Goal: Find specific page/section: Find specific page/section

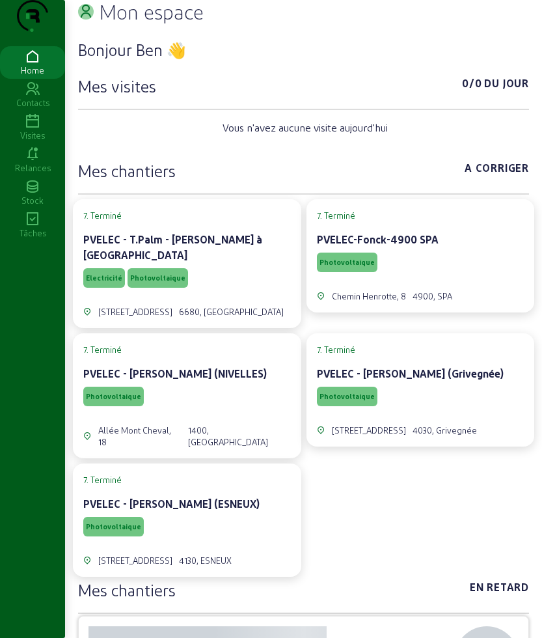
click at [44, 141] on div "Visites" at bounding box center [32, 135] width 65 height 12
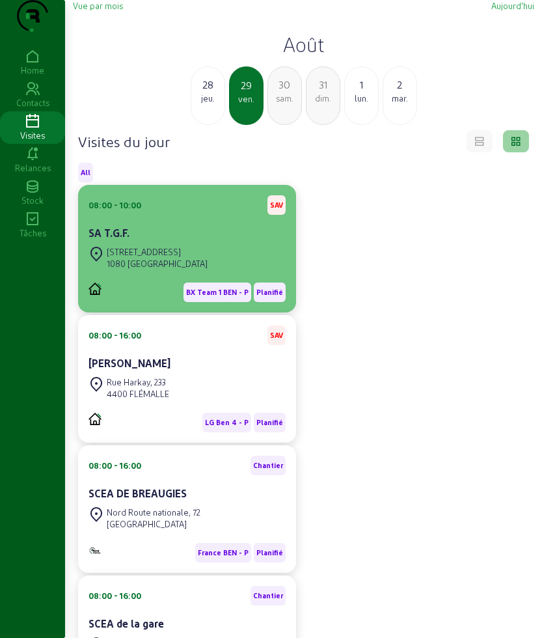
click at [198, 269] on div "[STREET_ADDRESS]" at bounding box center [147, 257] width 119 height 29
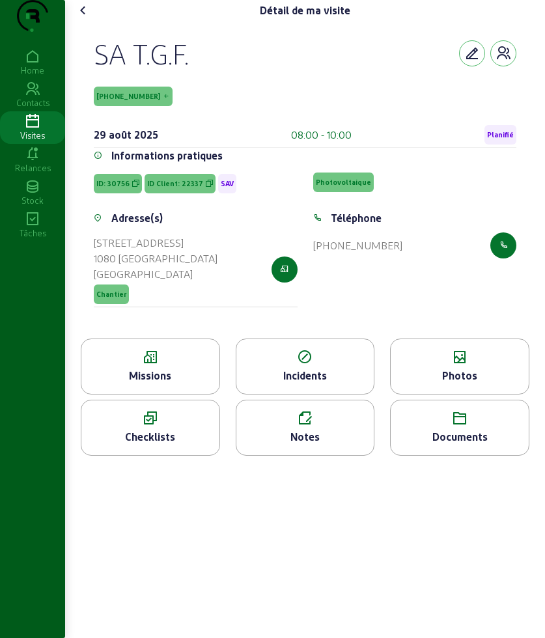
click at [178, 394] on div "Missions" at bounding box center [150, 366] width 139 height 56
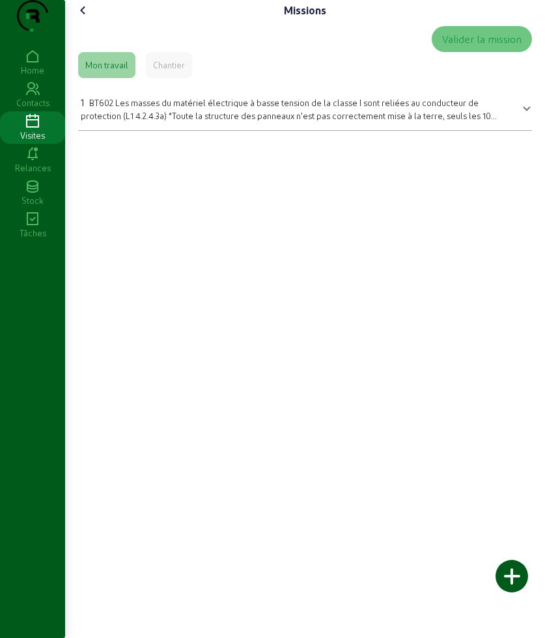
click at [423, 132] on span "BT602 Les masses du matériel électrique à basse tension de la classe I sont rel…" at bounding box center [295, 115] width 429 height 34
